Goal: Transaction & Acquisition: Book appointment/travel/reservation

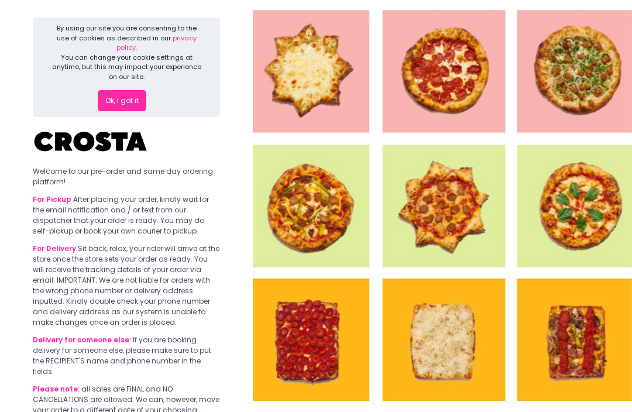
click at [137, 90] on button "Ok, I got it" at bounding box center [122, 100] width 49 height 21
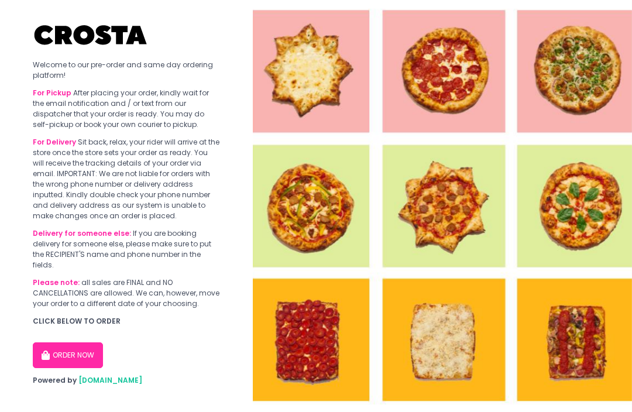
click at [345, 164] on img at bounding box center [442, 206] width 379 height 412
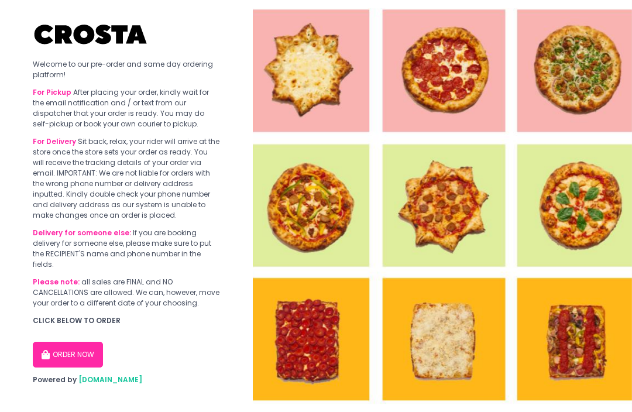
click at [91, 342] on button "ORDER NOW" at bounding box center [68, 355] width 70 height 26
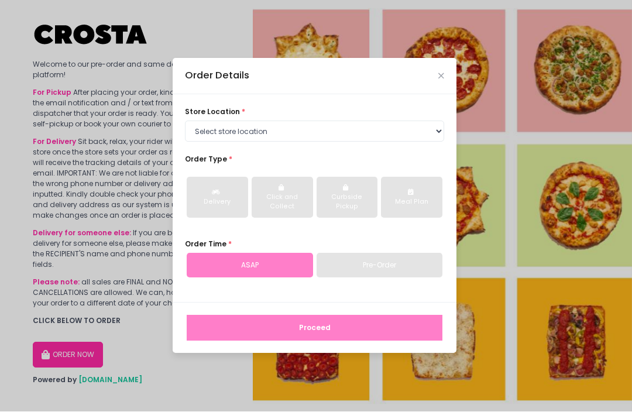
click at [445, 90] on div "Order Details" at bounding box center [314, 76] width 284 height 36
click at [440, 80] on icon "Close" at bounding box center [441, 77] width 6 height 8
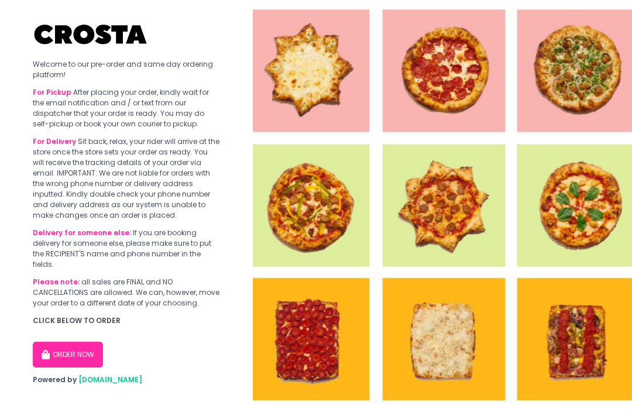
click at [78, 342] on button "ORDER NOW" at bounding box center [68, 355] width 70 height 26
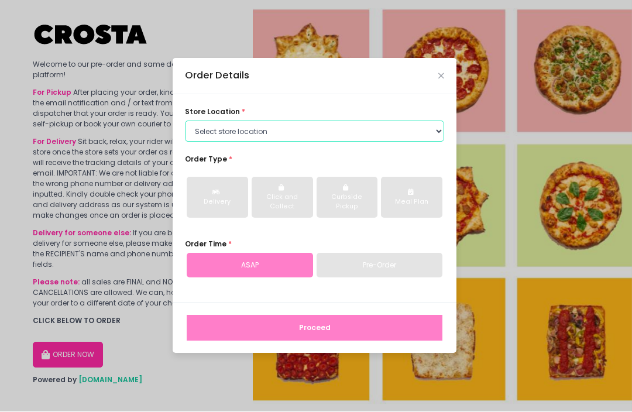
click at [439, 142] on select "Select store location [PERSON_NAME] Pizza - [PERSON_NAME] Pizza - [GEOGRAPHIC_D…" at bounding box center [314, 131] width 259 height 21
click at [429, 142] on select "Select store location [PERSON_NAME] Pizza - [PERSON_NAME] Pizza - [GEOGRAPHIC_D…" at bounding box center [314, 131] width 259 height 21
click at [441, 142] on select "Select store location [PERSON_NAME] Pizza - [PERSON_NAME] Pizza - [GEOGRAPHIC_D…" at bounding box center [314, 131] width 259 height 21
select select "5fabb2e53664a8677beaeb89"
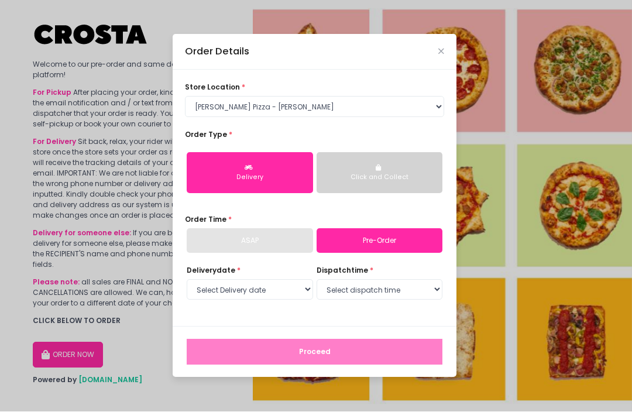
click at [379, 182] on div "Click and Collect" at bounding box center [379, 177] width 111 height 9
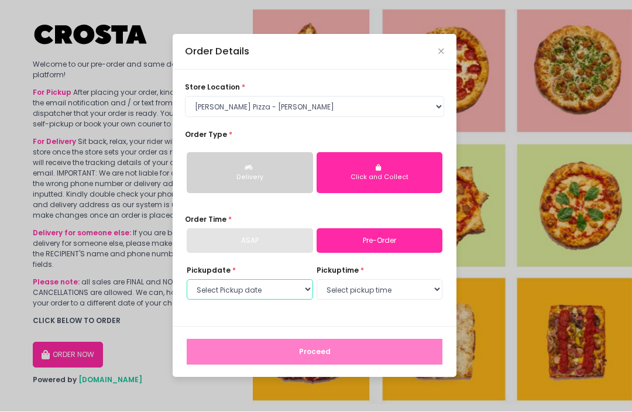
click at [296, 301] on select "Select Pickup date [DATE] [DATE]" at bounding box center [250, 290] width 126 height 21
select select "[DATE]"
click at [410, 301] on select "Select pickup time 12:00 PM - 12:30 PM 12:30 PM - 01:00 PM 01:00 PM - 01:30 PM …" at bounding box center [379, 290] width 126 height 21
select select "17:00"
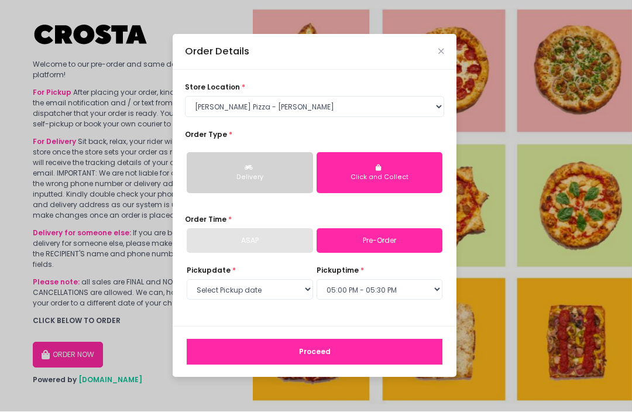
click at [424, 365] on button "Proceed" at bounding box center [315, 352] width 256 height 26
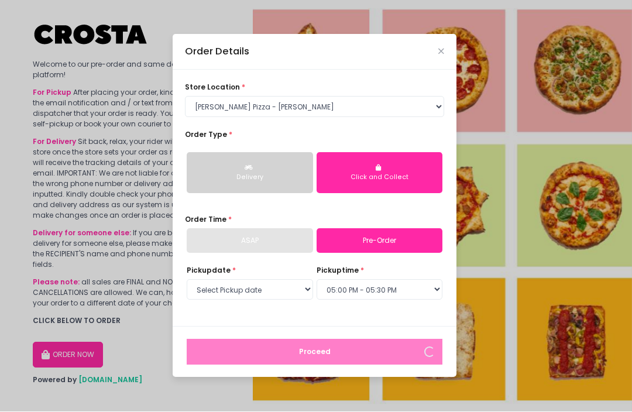
scroll to position [39, 0]
